Goal: Communication & Community: Ask a question

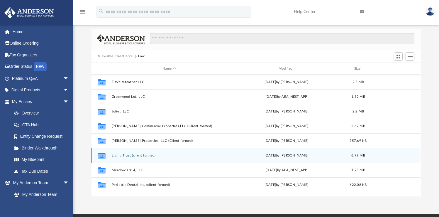
scroll to position [129, 325]
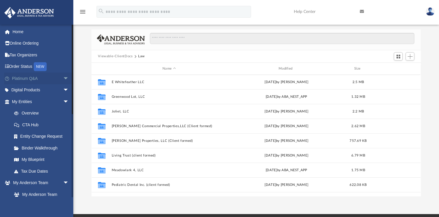
click at [63, 79] on span "arrow_drop_down" at bounding box center [69, 78] width 12 height 12
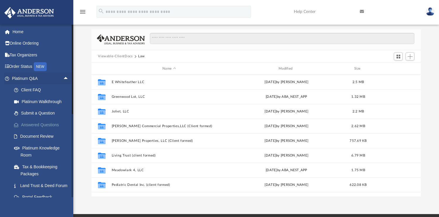
click at [39, 124] on link "Answered Questions" at bounding box center [43, 125] width 70 height 12
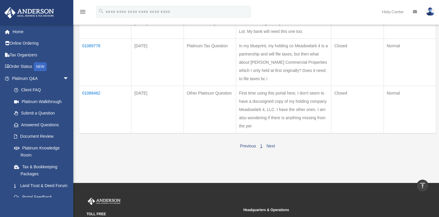
scroll to position [337, 0]
click at [97, 133] on td "01088462" at bounding box center [105, 110] width 52 height 48
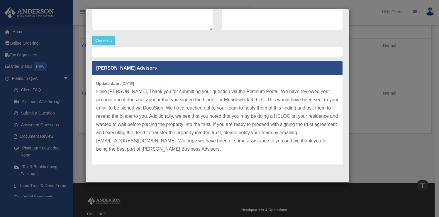
scroll to position [43, 0]
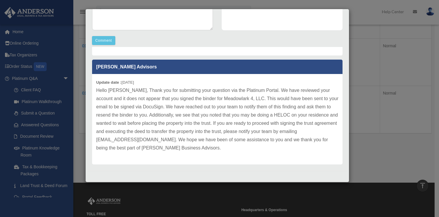
click at [369, 43] on div "Case Detail × Other Platinum Question Case Number 01088462 Created Date August …" at bounding box center [219, 108] width 439 height 217
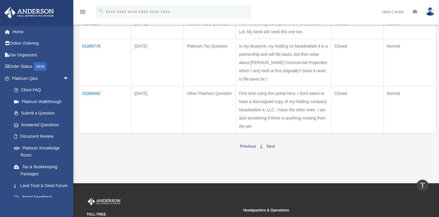
click at [92, 86] on td "01089778" at bounding box center [105, 62] width 52 height 47
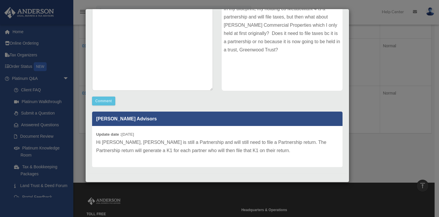
scroll to position [94, 0]
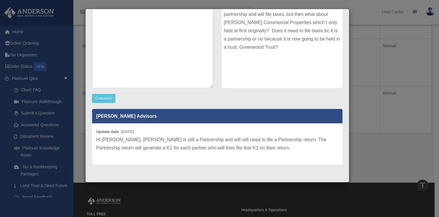
click at [386, 124] on div "Case Detail × Platinum Tax Question Case Number 01089778 Created Date August 26…" at bounding box center [219, 108] width 439 height 217
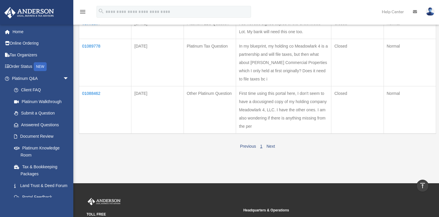
click at [90, 39] on td "01091157" at bounding box center [105, 27] width 52 height 23
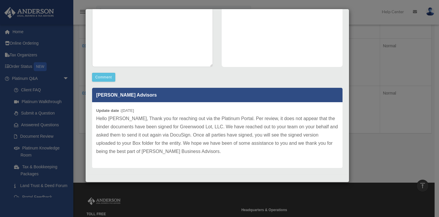
scroll to position [118, 0]
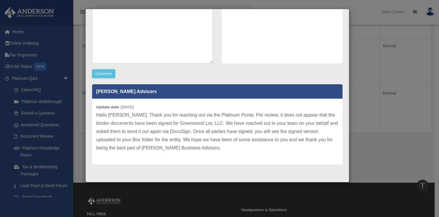
click at [352, 130] on div "Case Detail × Platinum LLC Question Case Number 01091157 Created Date August 27…" at bounding box center [219, 108] width 439 height 217
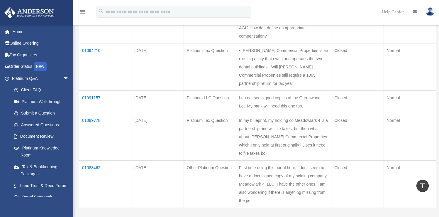
scroll to position [247, 0]
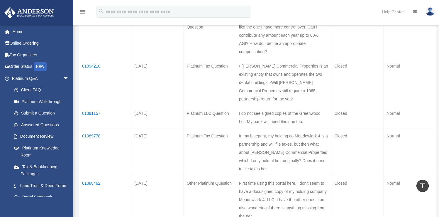
click at [85, 97] on td "01094210" at bounding box center [105, 82] width 52 height 47
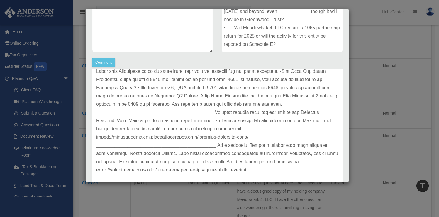
scroll to position [131, 0]
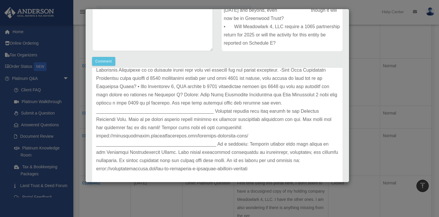
click at [378, 101] on div "Case Detail × Platinum Tax Question Case Number 01094210 Created Date August 30…" at bounding box center [219, 108] width 439 height 217
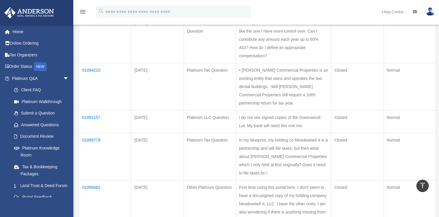
scroll to position [241, 0]
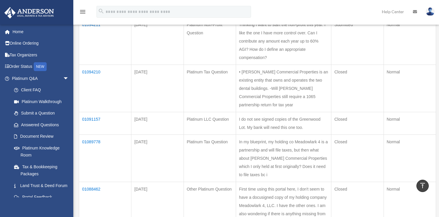
click at [89, 48] on td "01094211" at bounding box center [105, 40] width 52 height 47
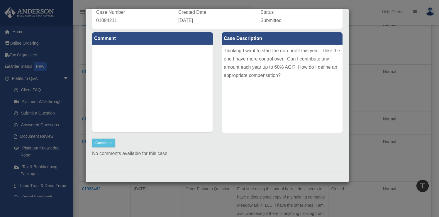
scroll to position [51, 0]
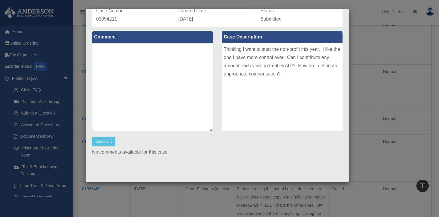
click at [384, 107] on div "Case Detail × Platinum Non-Profit Question Case Number 01094211 Created Date Au…" at bounding box center [219, 108] width 439 height 217
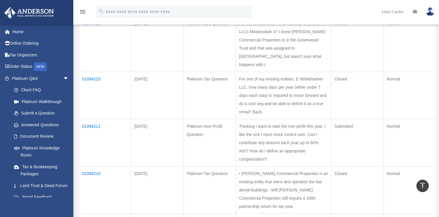
scroll to position [137, 0]
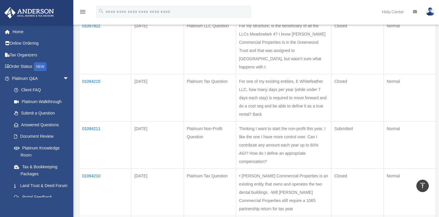
click at [89, 96] on td "01094215" at bounding box center [105, 97] width 52 height 47
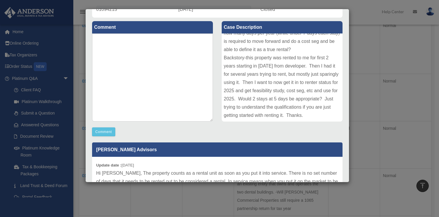
scroll to position [127, 0]
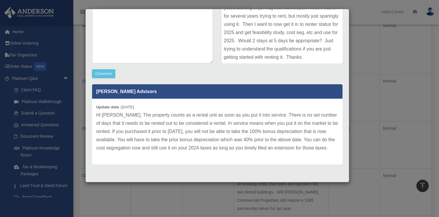
click at [428, 106] on div "Case Detail × Platinum Tax Question Case Number 01094215 Created Date August 30…" at bounding box center [219, 108] width 439 height 217
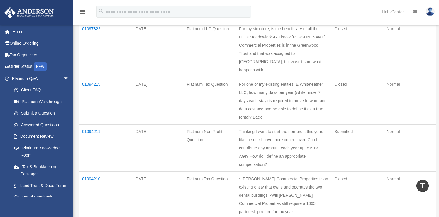
scroll to position [133, 0]
click at [96, 46] on td "01097822" at bounding box center [105, 50] width 52 height 55
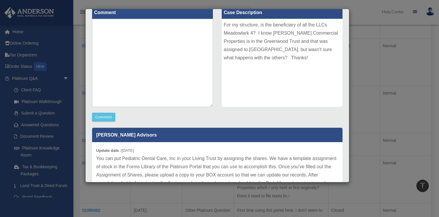
scroll to position [0, 0]
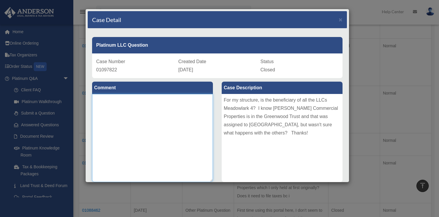
click at [159, 123] on textarea at bounding box center [152, 138] width 121 height 88
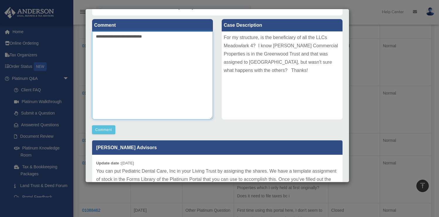
scroll to position [65, 0]
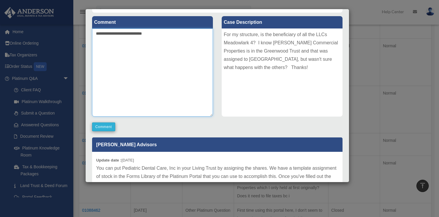
type textarea "**********"
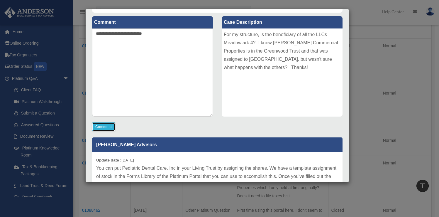
click at [101, 128] on button "Comment" at bounding box center [103, 126] width 23 height 9
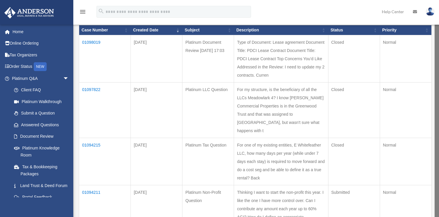
scroll to position [73, 0]
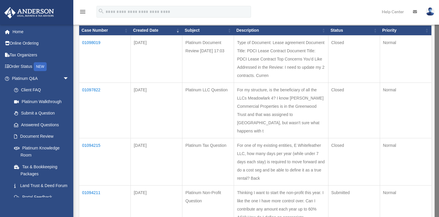
click at [91, 40] on td "01098019" at bounding box center [105, 58] width 52 height 47
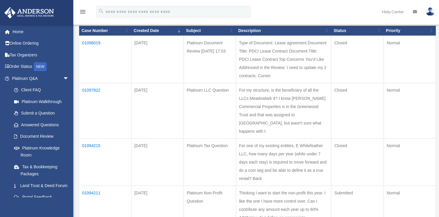
click at [90, 43] on td "01098019" at bounding box center [105, 58] width 52 height 47
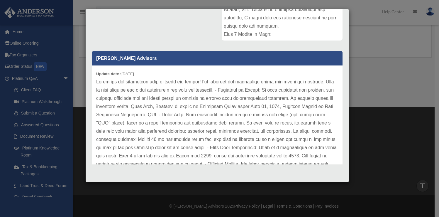
scroll to position [0, 0]
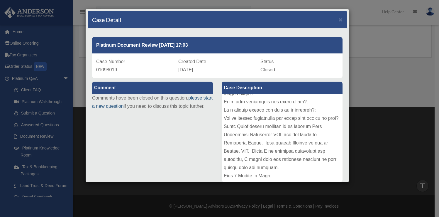
click at [112, 106] on link "please start a new question" at bounding box center [152, 101] width 121 height 13
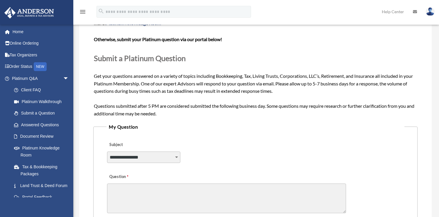
scroll to position [62, 0]
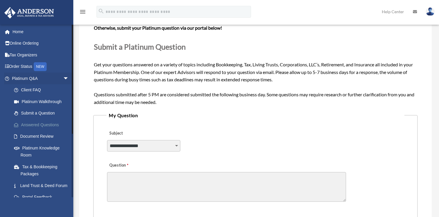
click at [40, 125] on link "Answered Questions" at bounding box center [43, 125] width 70 height 12
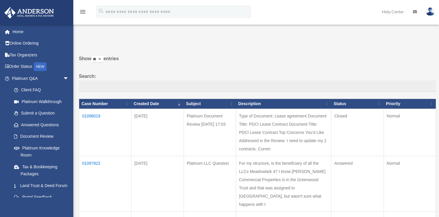
scroll to position [1, 0]
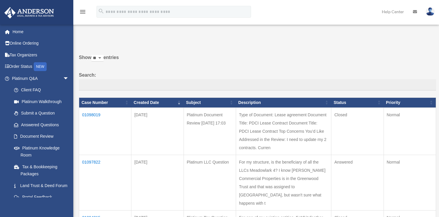
click at [94, 113] on td "01098019" at bounding box center [105, 130] width 52 height 47
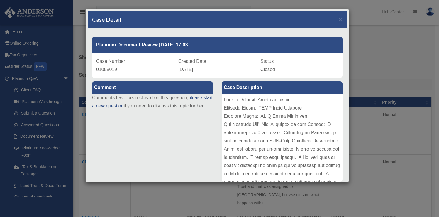
scroll to position [0, 0]
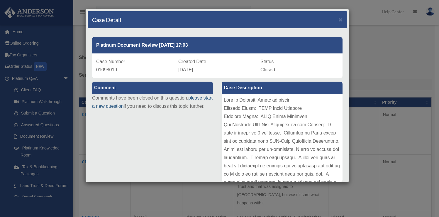
click at [121, 106] on link "please start a new question" at bounding box center [152, 101] width 121 height 13
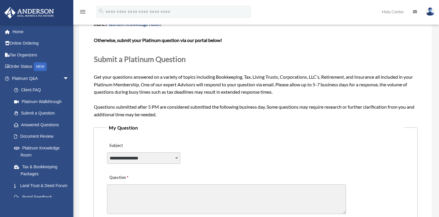
scroll to position [60, 0]
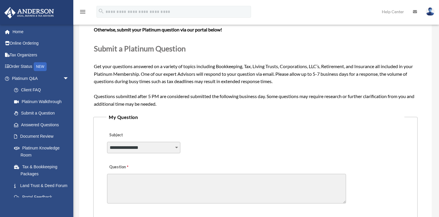
click at [174, 148] on select "**********" at bounding box center [143, 147] width 73 height 11
click at [107, 142] on select "**********" at bounding box center [143, 147] width 73 height 11
click at [178, 147] on select "**********" at bounding box center [143, 147] width 73 height 11
select select "******"
click at [107, 142] on select "**********" at bounding box center [143, 147] width 73 height 11
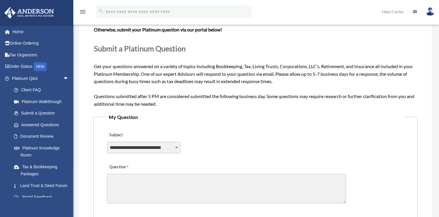
click at [165, 184] on textarea "Question" at bounding box center [226, 189] width 239 height 30
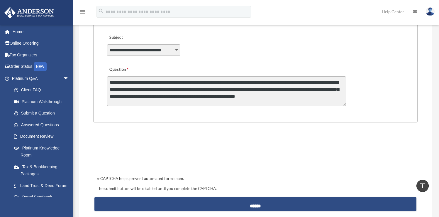
scroll to position [1, 0]
type textarea "**********"
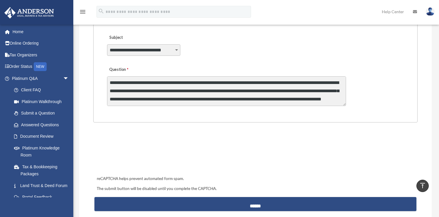
scroll to position [1, 0]
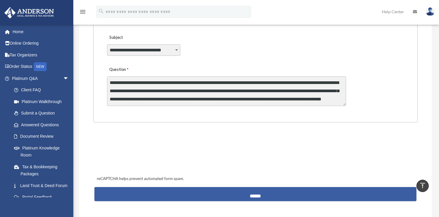
click at [254, 194] on input "******" at bounding box center [255, 194] width 322 height 14
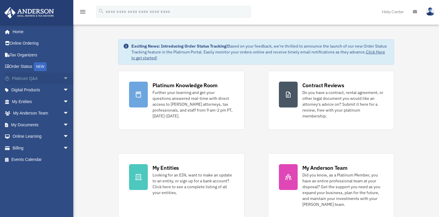
click at [24, 81] on link "Platinum Q&A arrow_drop_down" at bounding box center [41, 78] width 74 height 12
click at [63, 78] on span "arrow_drop_down" at bounding box center [69, 78] width 12 height 12
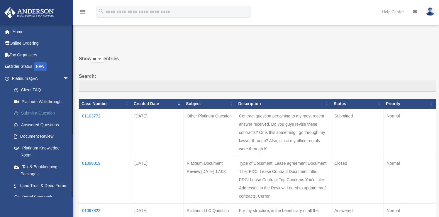
click at [45, 113] on link "Submit a Question" at bounding box center [43, 113] width 70 height 12
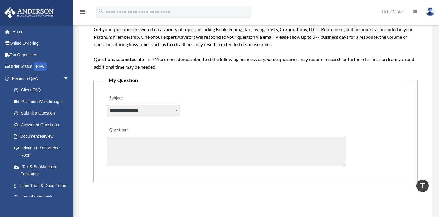
scroll to position [84, 0]
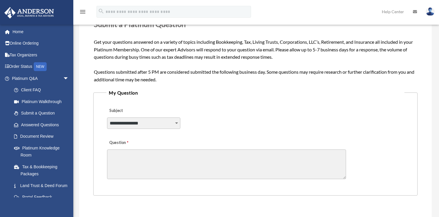
click at [177, 123] on select "**********" at bounding box center [143, 122] width 73 height 11
select select "******"
click at [107, 117] on select "**********" at bounding box center [143, 122] width 73 height 11
click at [196, 156] on textarea "Question" at bounding box center [226, 164] width 239 height 30
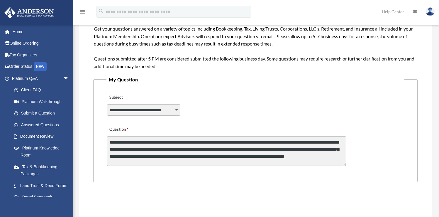
scroll to position [99, 0]
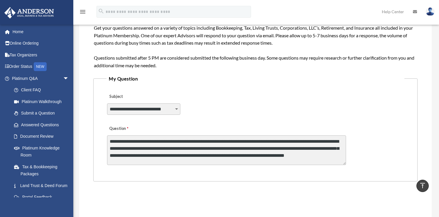
type textarea "**********"
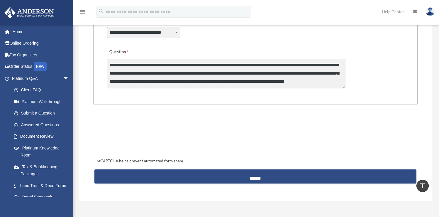
scroll to position [233, 0]
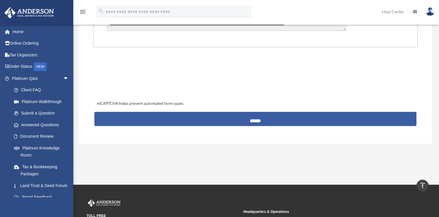
click at [250, 117] on input "******" at bounding box center [255, 119] width 322 height 14
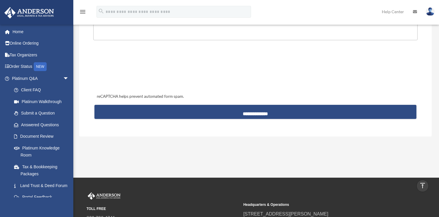
scroll to position [142, 0]
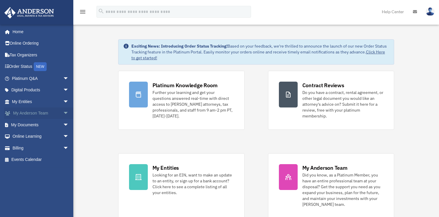
click at [63, 113] on span "arrow_drop_down" at bounding box center [69, 113] width 12 height 12
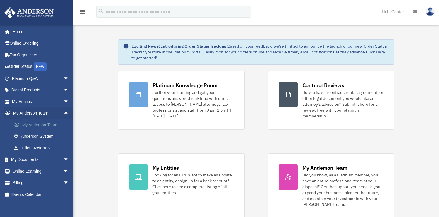
click at [52, 124] on link "My Anderson Team" at bounding box center [43, 125] width 70 height 12
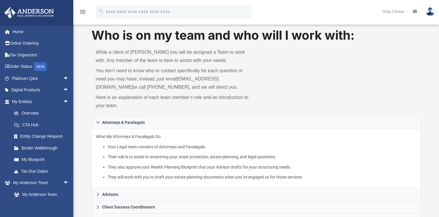
scroll to position [9, 0]
click at [33, 159] on link "My Blueprint" at bounding box center [43, 160] width 70 height 12
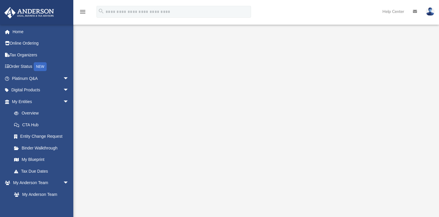
scroll to position [50, 0]
